Goal: Task Accomplishment & Management: Manage account settings

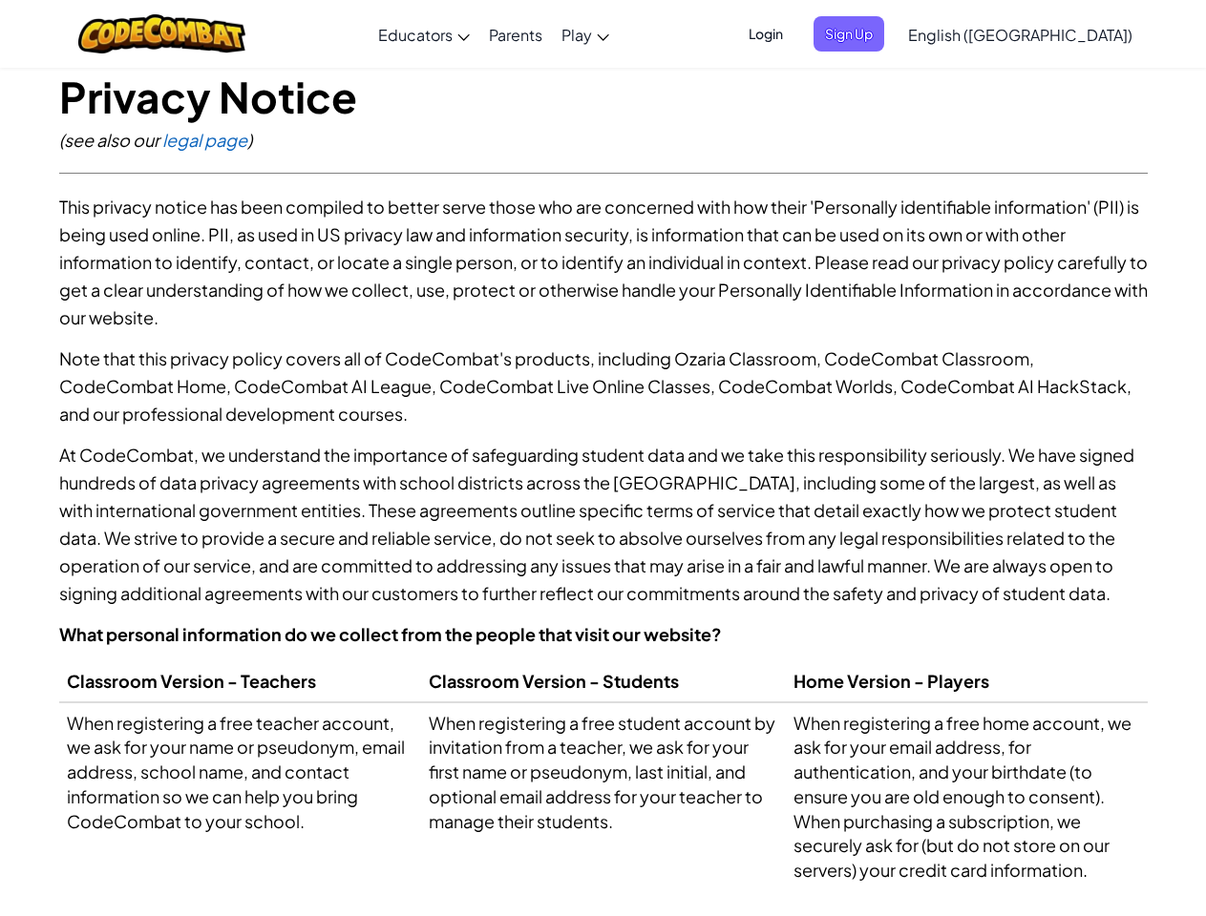
click at [602, 458] on p "At CodeCombat, we understand the importance of safeguarding student data and we…" at bounding box center [603, 524] width 1088 height 166
click at [794, 33] on span "Login" at bounding box center [765, 33] width 57 height 35
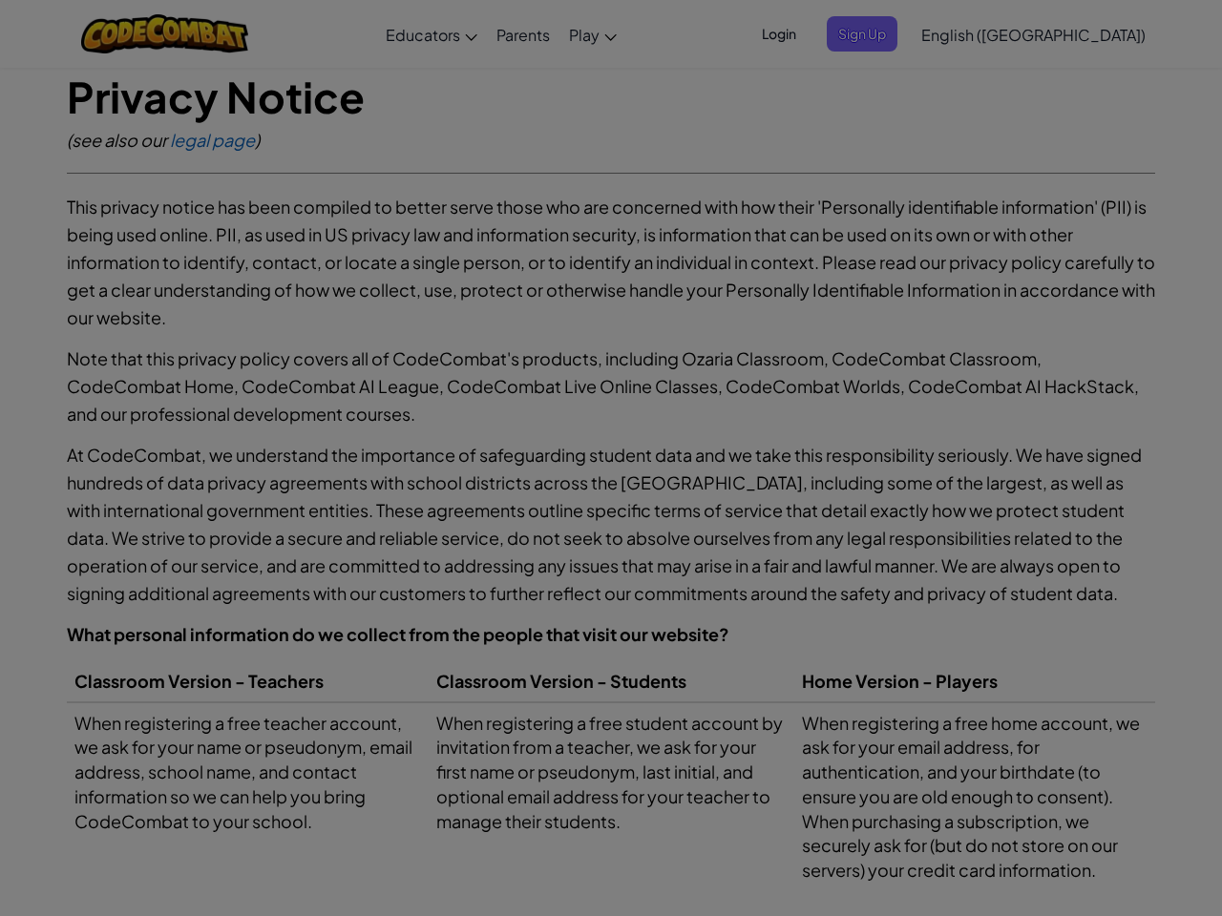
click at [0, 0] on input "Email or Username :" at bounding box center [0, 0] width 0 height 0
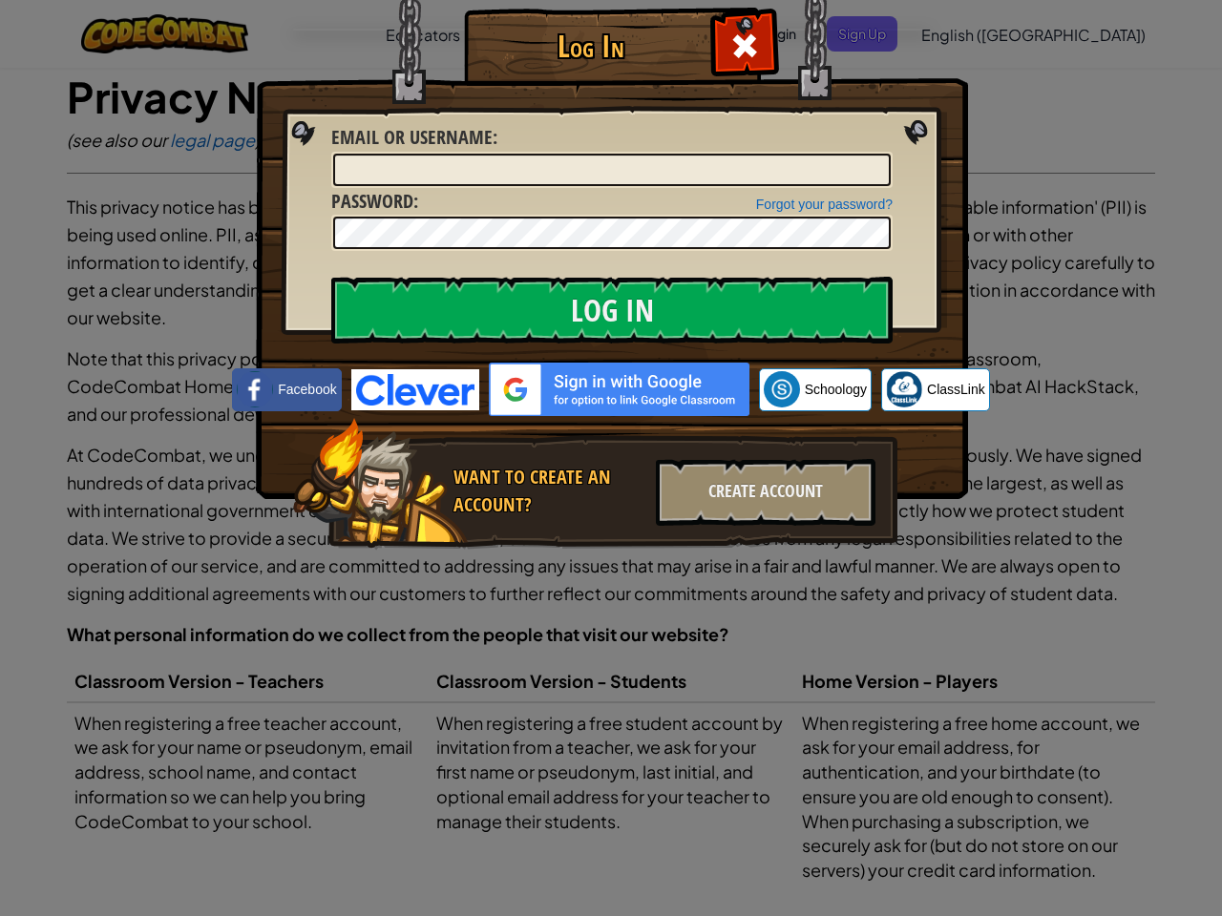
click at [965, 33] on div "Log In Unknown Error Email or Username : Forgot your password? Password : Log I…" at bounding box center [611, 458] width 1222 height 916
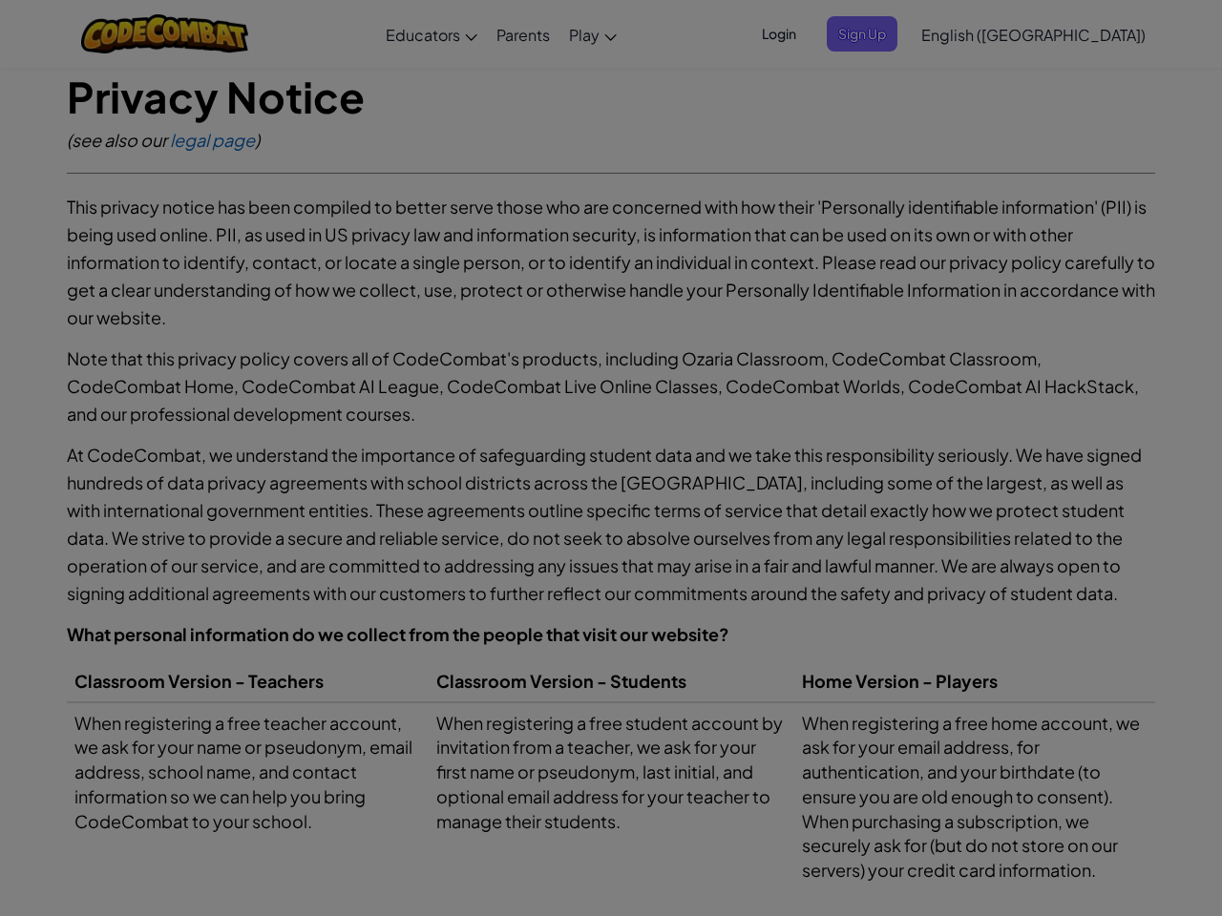
click at [965, 33] on div "Log In Unknown Error Email or Username : Forgot your password? Password : Log I…" at bounding box center [611, 458] width 1222 height 916
click at [1067, 34] on div at bounding box center [611, 458] width 1222 height 916
